Goal: Navigation & Orientation: Find specific page/section

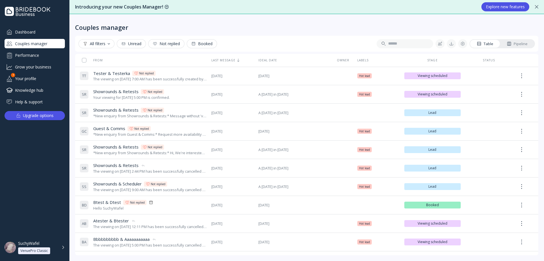
click at [29, 70] on div "Grow your business" at bounding box center [35, 66] width 60 height 9
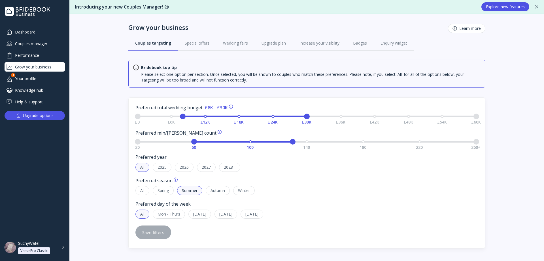
click at [39, 172] on div "Dashboard Couples manager Performance Grow your business Your profile 1 Knowled…" at bounding box center [34, 126] width 69 height 199
click at [43, 31] on div "Dashboard" at bounding box center [35, 31] width 60 height 9
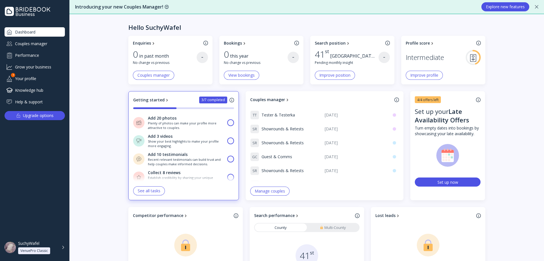
click at [41, 46] on div "Couples manager" at bounding box center [35, 43] width 60 height 9
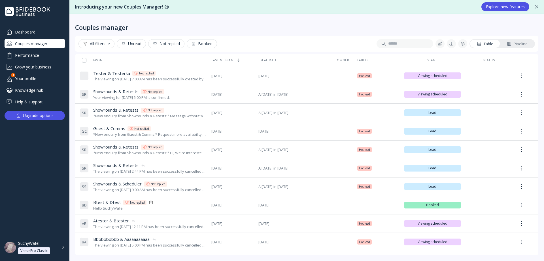
click at [43, 54] on div "Performance" at bounding box center [35, 54] width 60 height 9
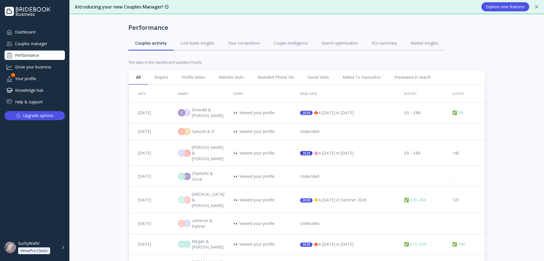
click at [39, 47] on div "Couples manager" at bounding box center [35, 43] width 60 height 9
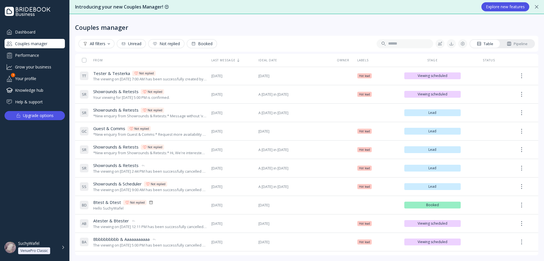
click at [35, 33] on div "Dashboard" at bounding box center [35, 31] width 60 height 9
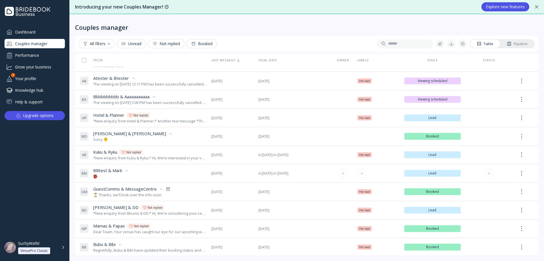
scroll to position [170, 0]
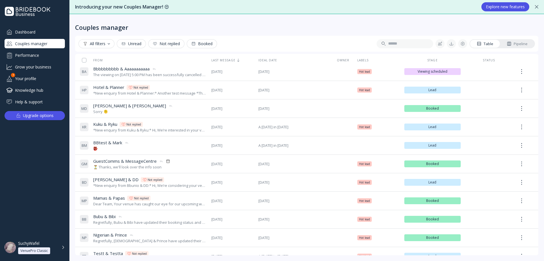
click at [43, 68] on div "Grow your business" at bounding box center [35, 66] width 60 height 9
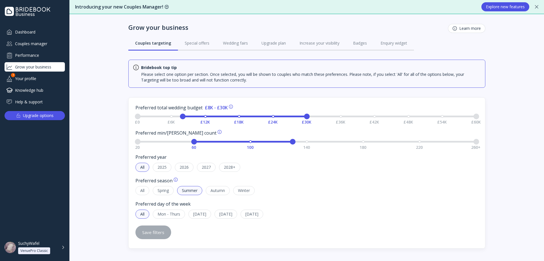
click at [37, 77] on div "Your profile" at bounding box center [35, 78] width 60 height 9
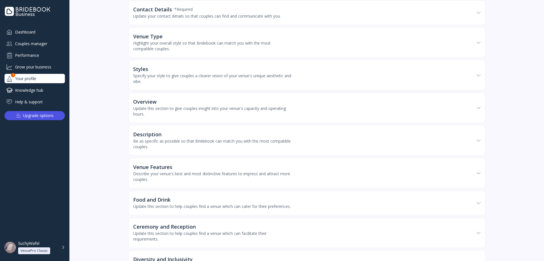
scroll to position [142, 0]
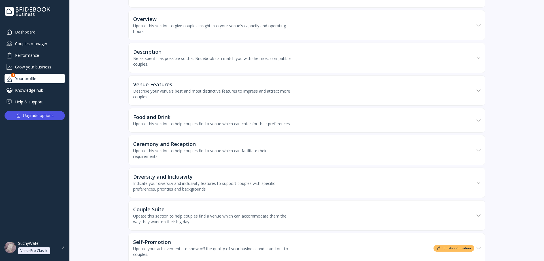
click at [51, 86] on div "Knowledge hub" at bounding box center [35, 89] width 60 height 9
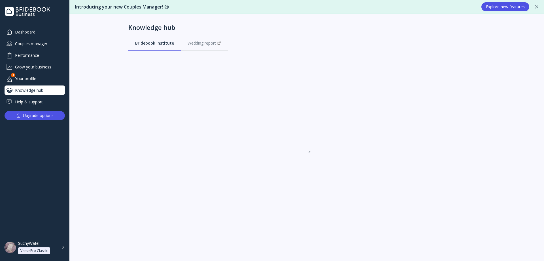
click at [43, 99] on div "Help & support" at bounding box center [35, 101] width 60 height 9
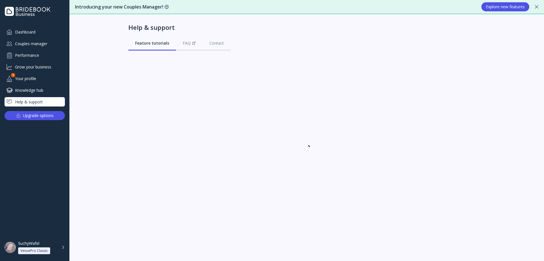
click at [38, 50] on div "Dashboard Couples manager Performance Grow your business Your profile 1 Knowled…" at bounding box center [35, 66] width 60 height 79
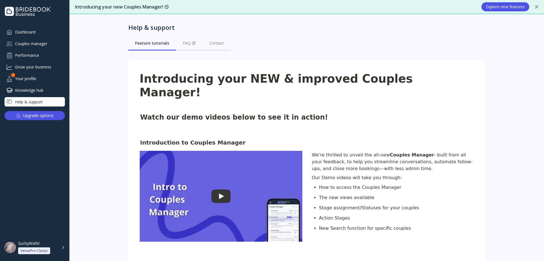
click at [41, 56] on div "Performance" at bounding box center [35, 54] width 60 height 9
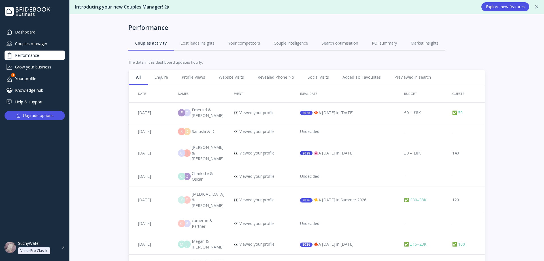
click at [30, 44] on div "Couples manager" at bounding box center [35, 43] width 60 height 9
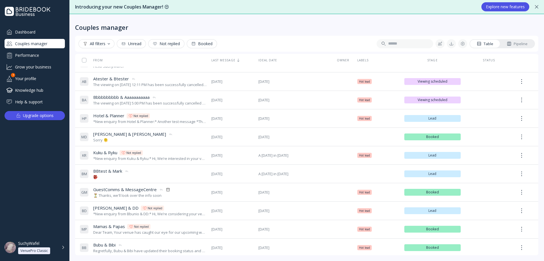
scroll to position [286, 0]
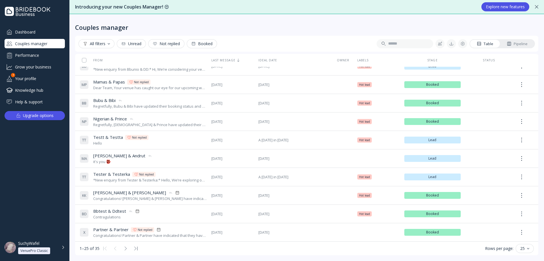
click at [32, 32] on div "Dashboard" at bounding box center [35, 31] width 60 height 9
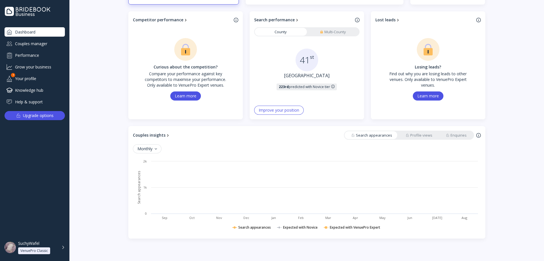
scroll to position [196, 0]
